Goal: Task Accomplishment & Management: Complete application form

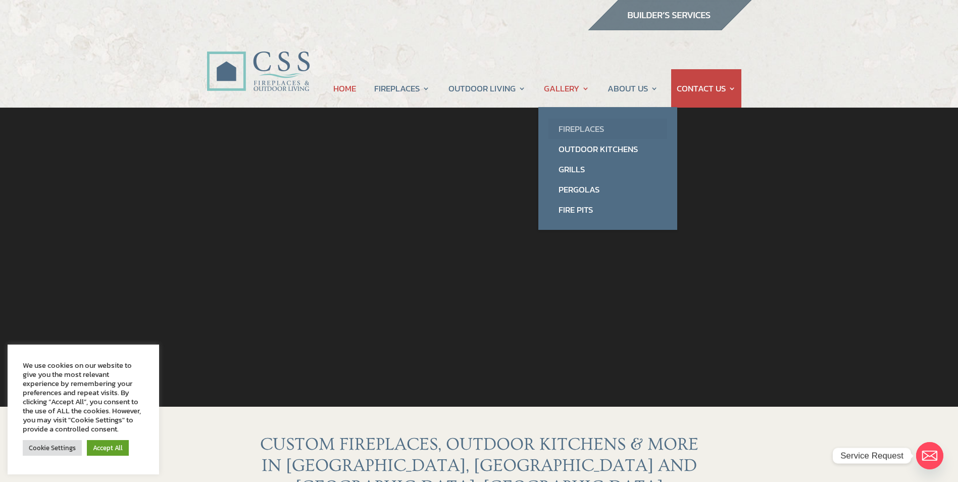
click at [582, 129] on link "Fireplaces" at bounding box center [607, 129] width 119 height 20
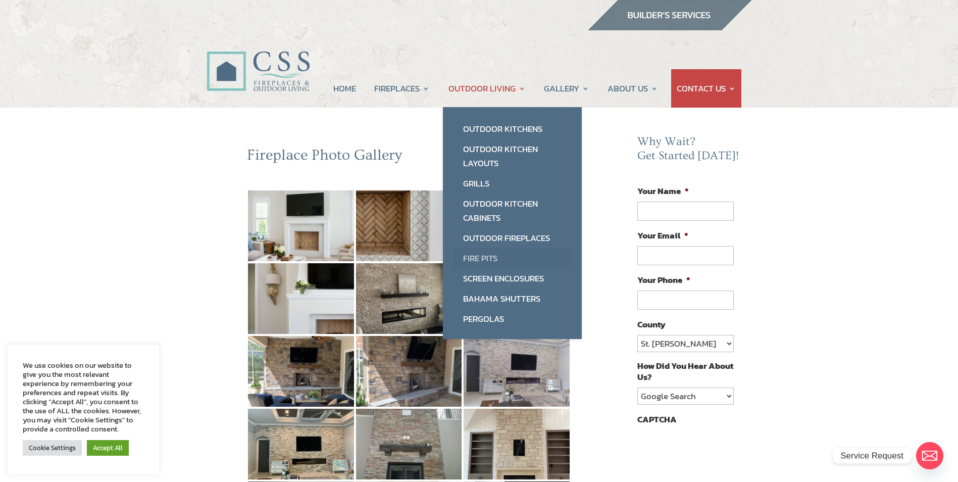
click at [484, 256] on link "Fire Pits" at bounding box center [512, 258] width 119 height 20
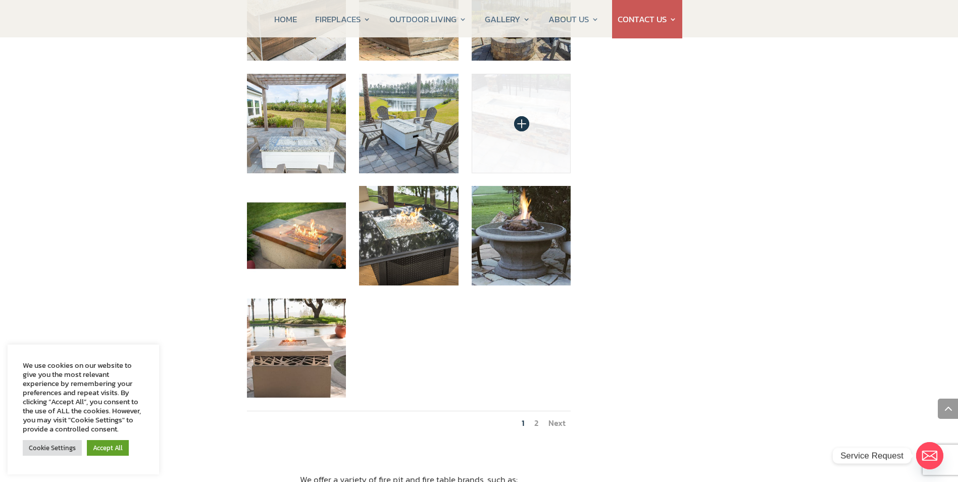
scroll to position [1060, 0]
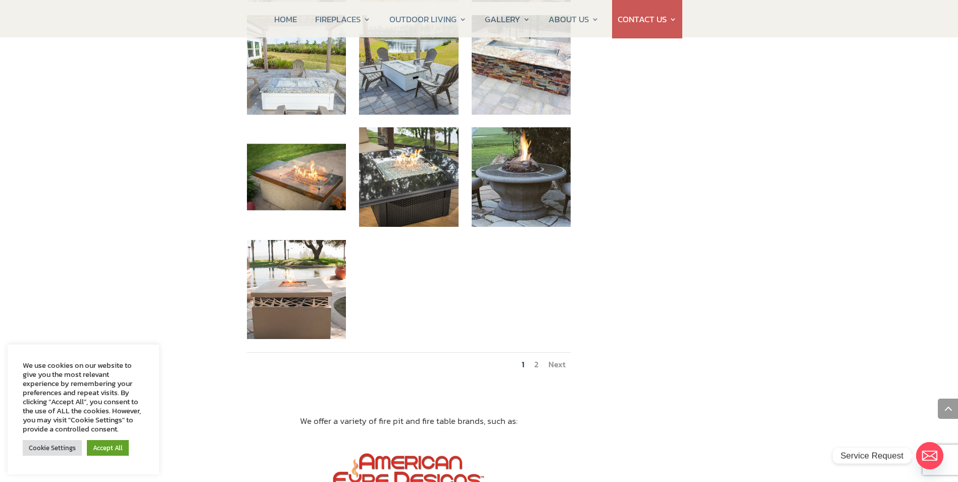
click at [536, 358] on link "2" at bounding box center [536, 364] width 4 height 12
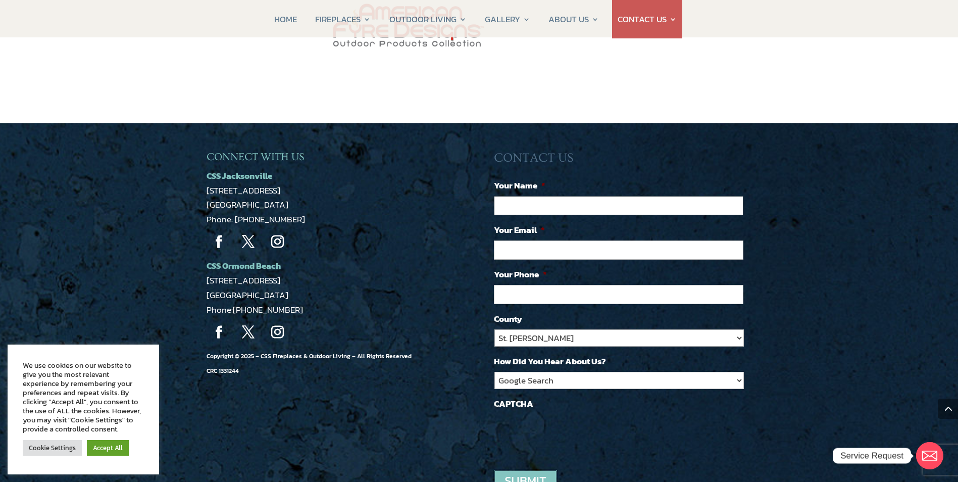
click at [499, 196] on input "Your Name *" at bounding box center [618, 205] width 249 height 19
type input "Donald Wayne Burns"
type input "burnsdsi1029@gmail.com"
click at [561, 285] on input "(904) 614-3991" at bounding box center [618, 294] width 249 height 19
type input "(904) 607-5250"
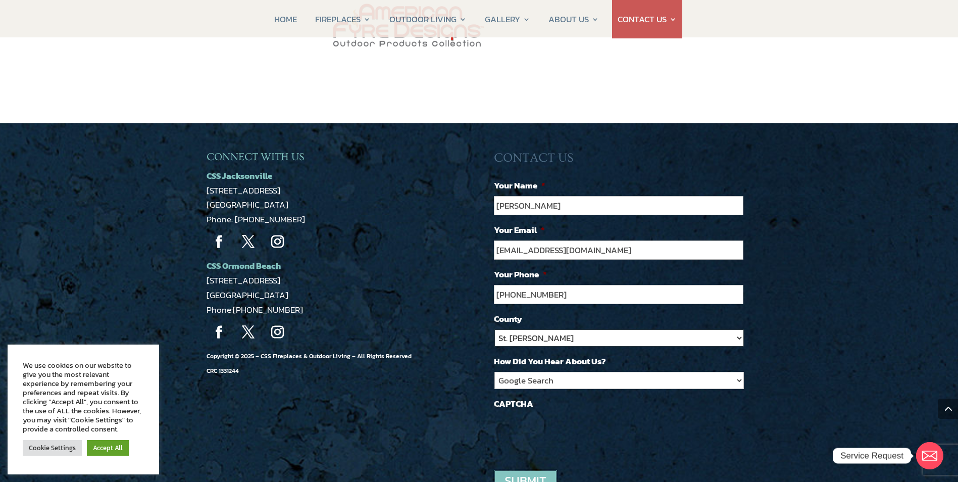
click at [578, 329] on select "St. Johns Clay Volusia Flagler Duval Nassau Other" at bounding box center [618, 337] width 249 height 17
select select "Clay"
click at [494, 329] on select "St. Johns Clay Volusia Flagler Duval Nassau Other" at bounding box center [618, 337] width 249 height 17
click at [520, 469] on input "image" at bounding box center [525, 480] width 63 height 23
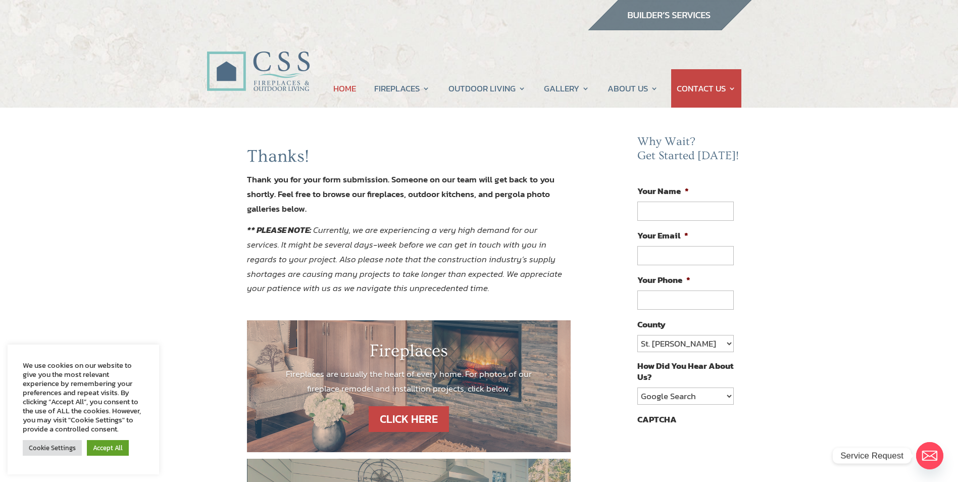
click at [339, 83] on link "HOME" at bounding box center [344, 88] width 23 height 38
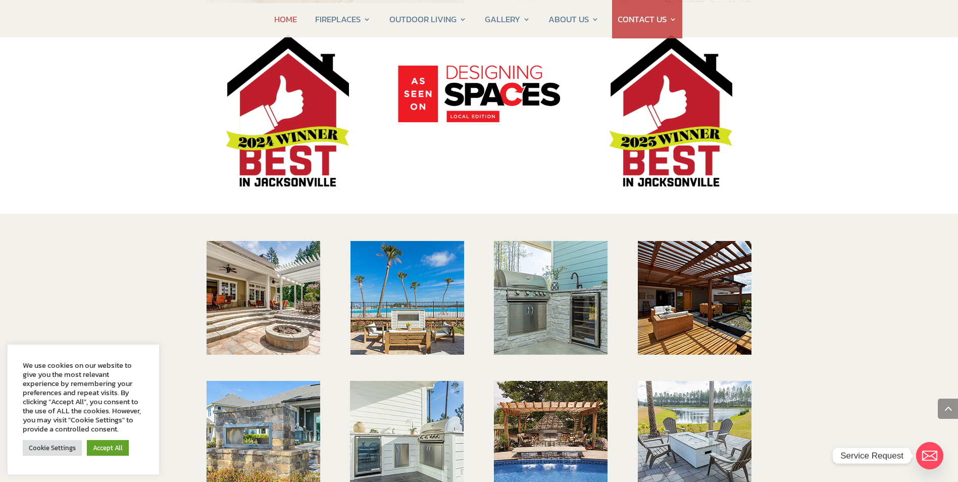
scroll to position [1363, 0]
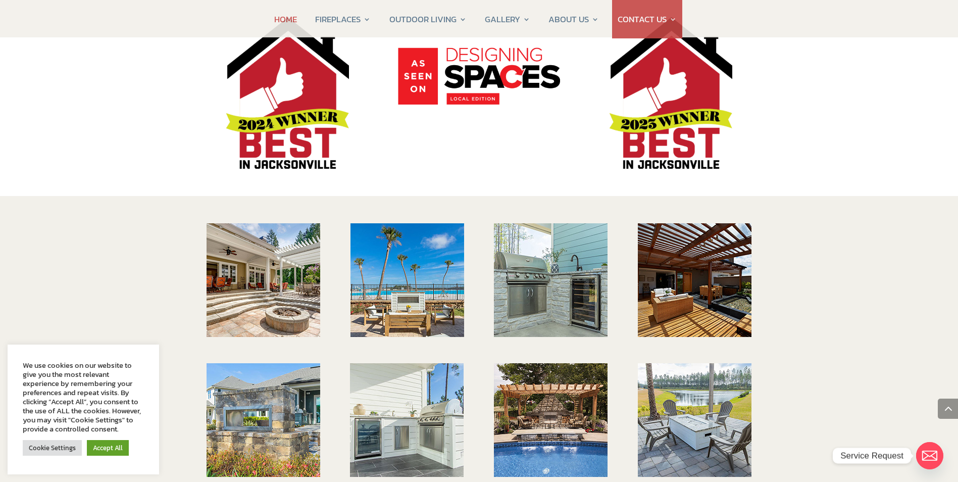
click at [278, 230] on img at bounding box center [263, 280] width 114 height 114
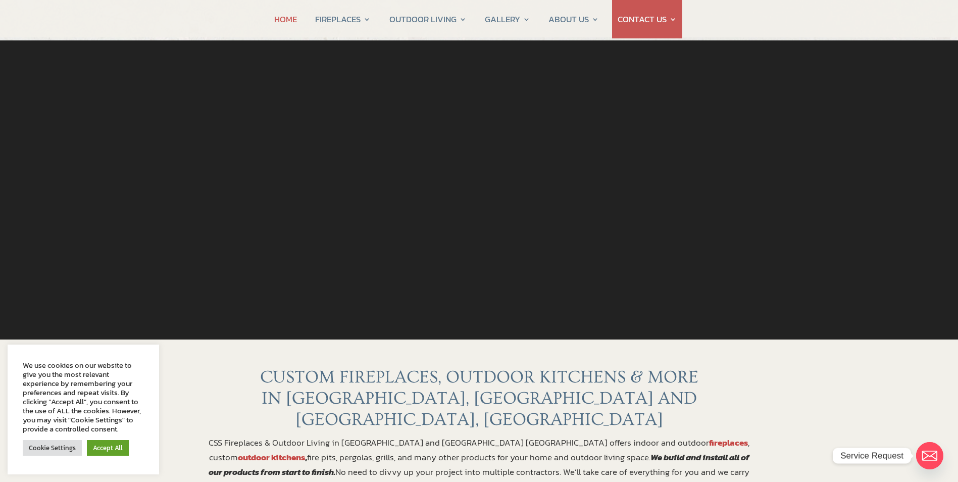
scroll to position [0, 0]
